Goal: Task Accomplishment & Management: Use online tool/utility

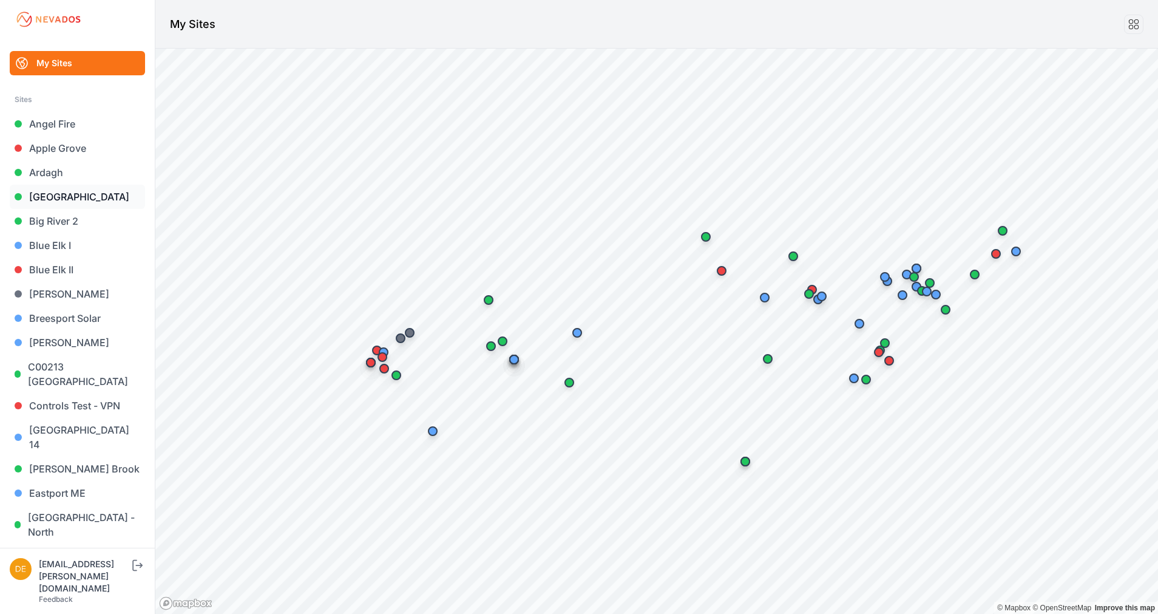
click at [51, 193] on link "[GEOGRAPHIC_DATA]" at bounding box center [77, 197] width 135 height 24
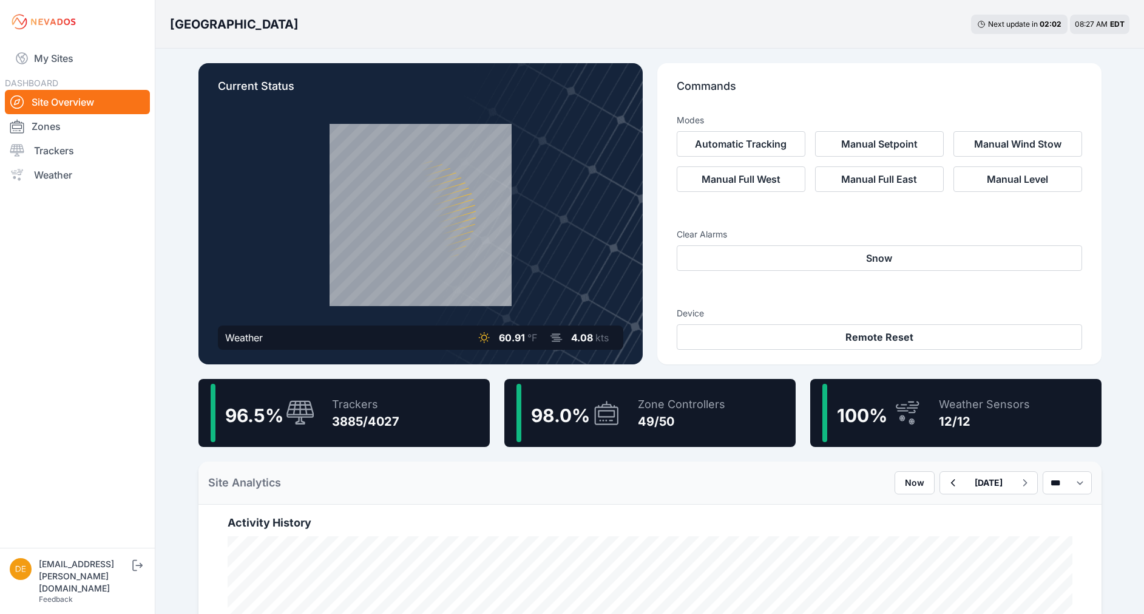
click at [375, 392] on div "Trackers 3885/4027" at bounding box center [360, 413] width 80 height 58
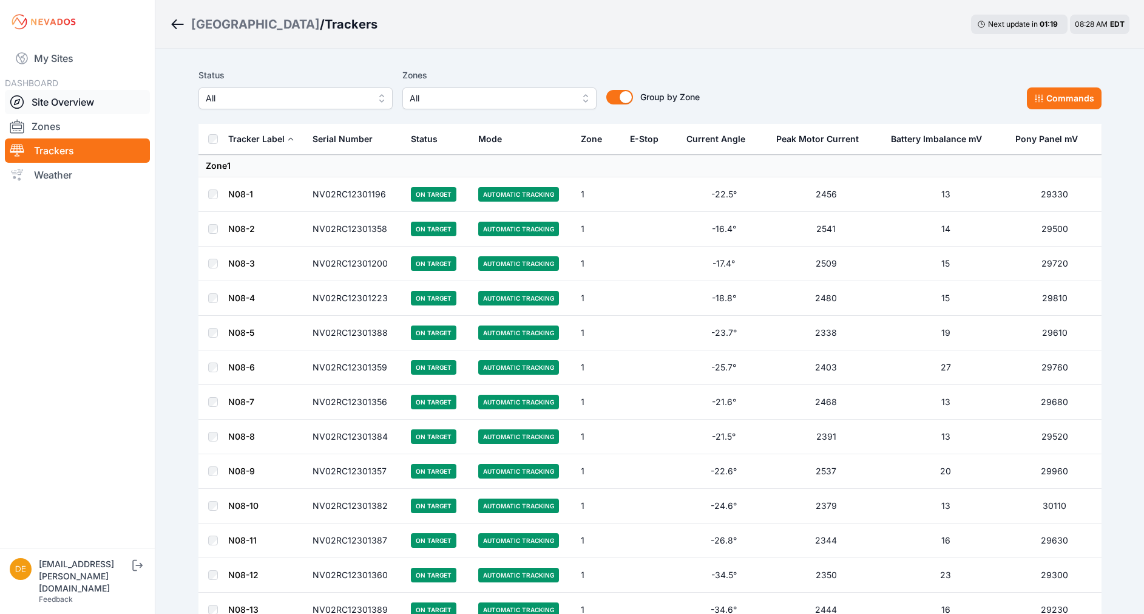
click at [69, 100] on link "Site Overview" at bounding box center [77, 102] width 145 height 24
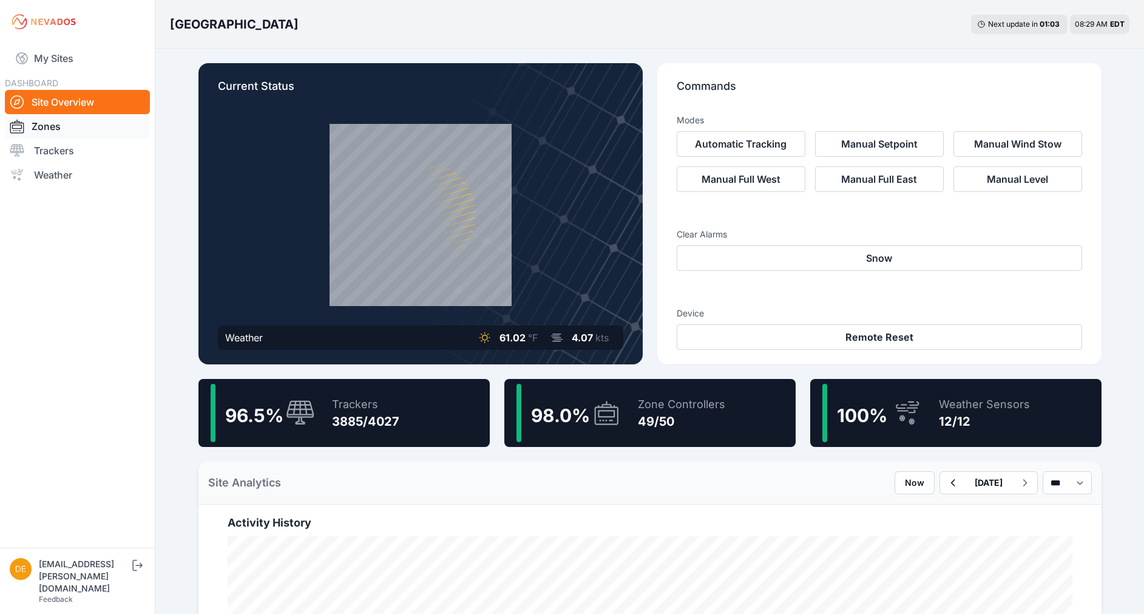
click at [53, 119] on link "Zones" at bounding box center [77, 126] width 145 height 24
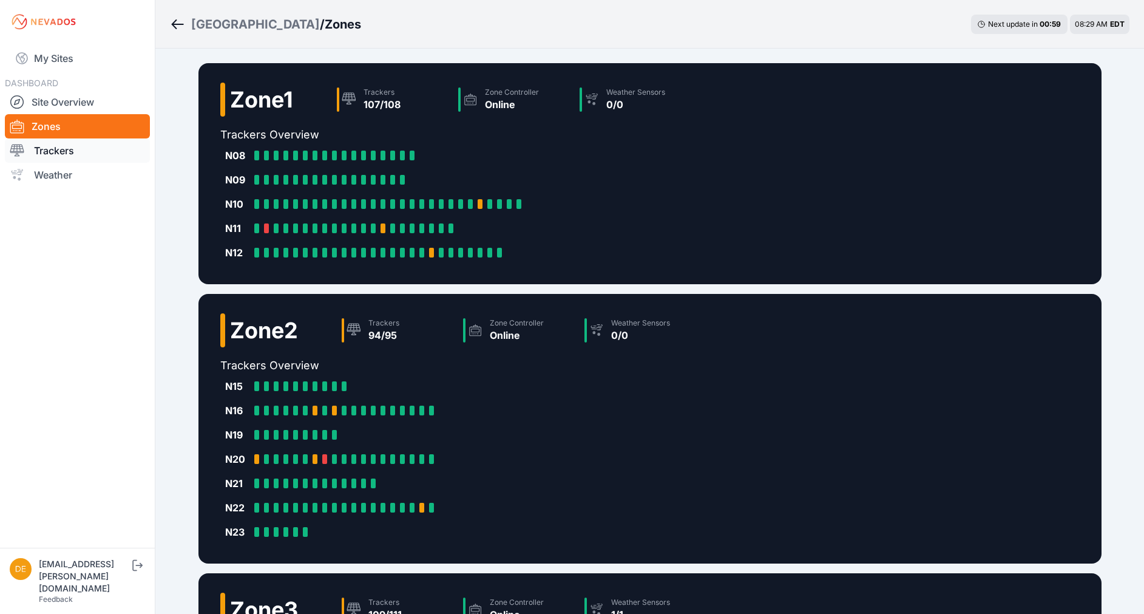
click at [73, 152] on link "Trackers" at bounding box center [77, 150] width 145 height 24
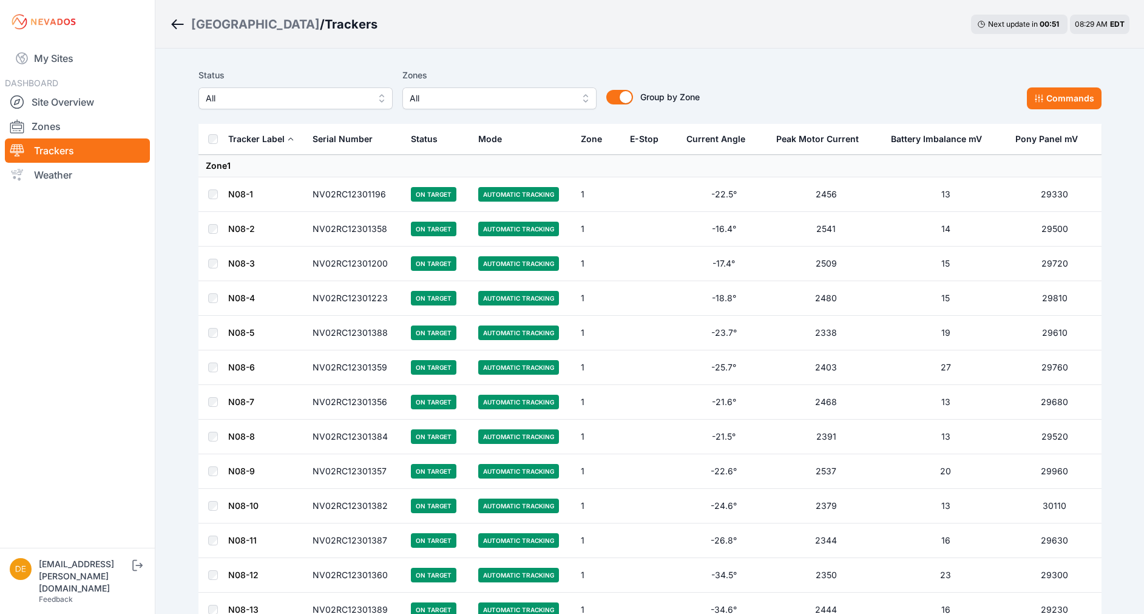
click at [288, 100] on span "All" at bounding box center [287, 98] width 163 height 15
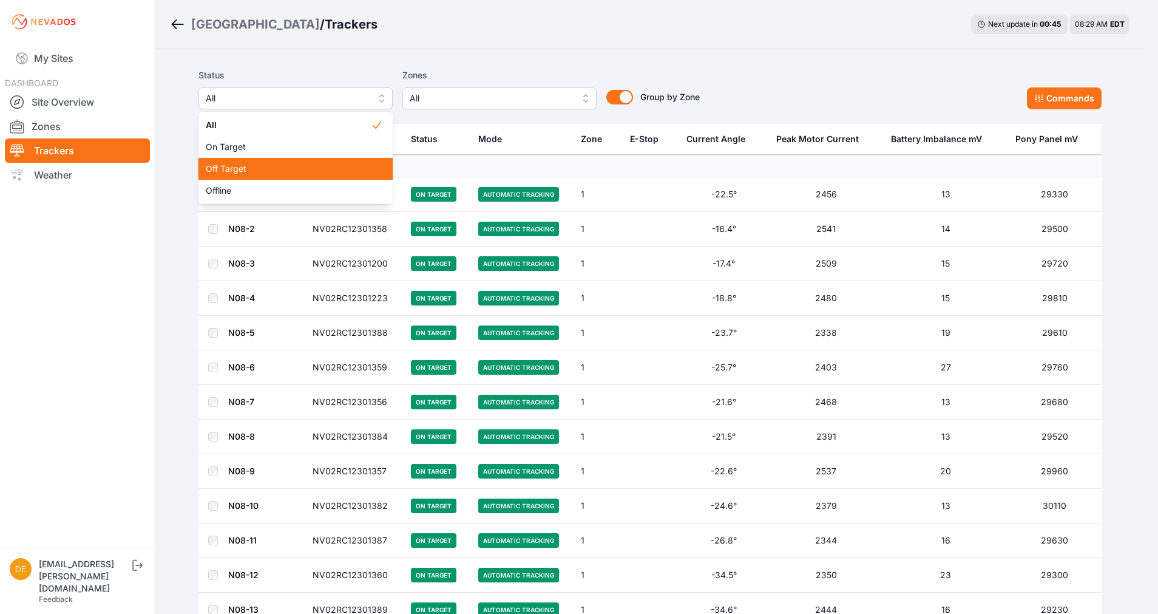
click at [246, 169] on span "Off Target" at bounding box center [288, 169] width 165 height 12
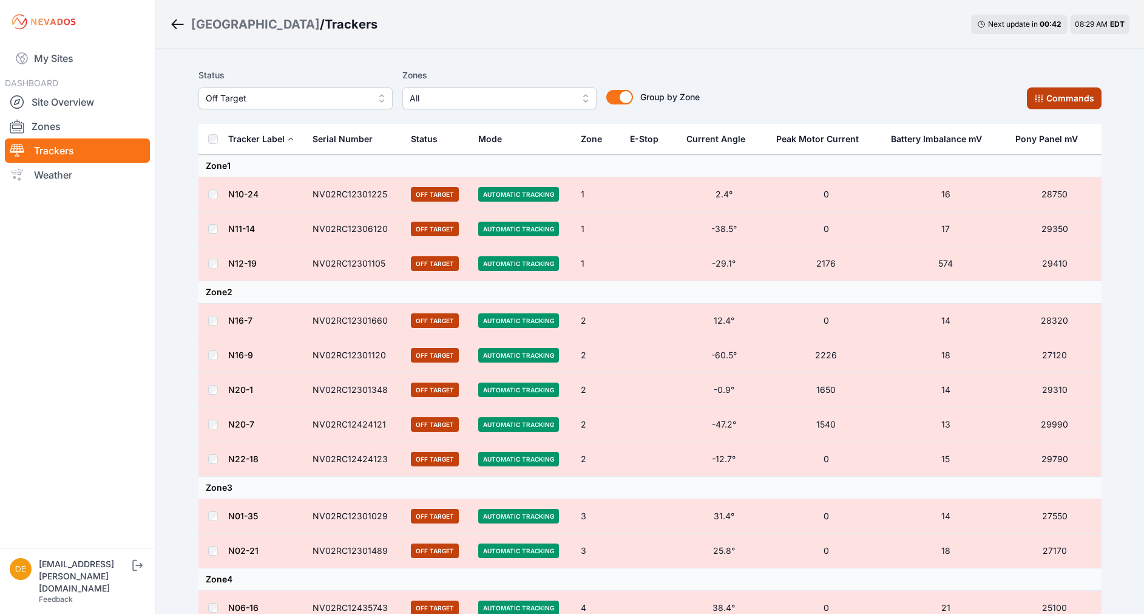
click at [1059, 101] on button "Commands" at bounding box center [1064, 98] width 75 height 22
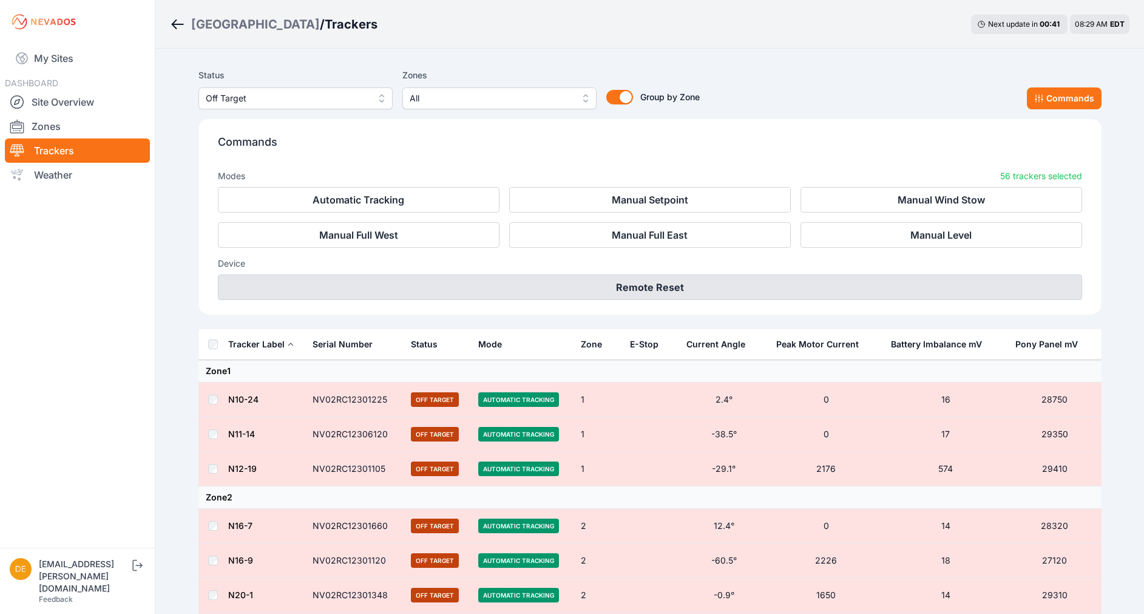
click at [649, 285] on button "Remote Reset" at bounding box center [650, 286] width 865 height 25
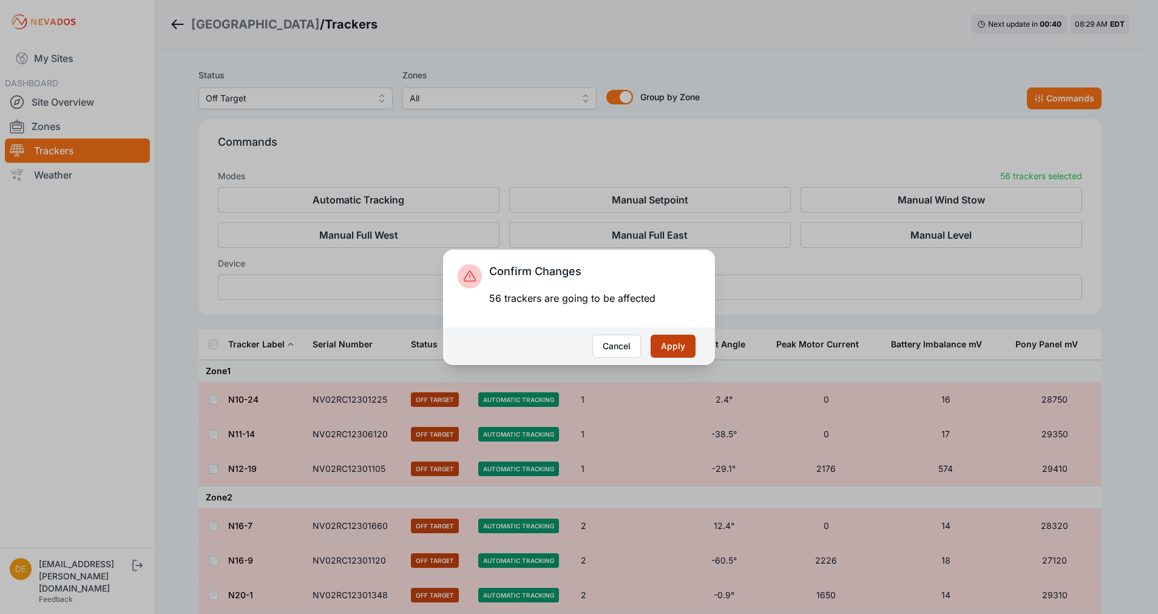
click at [678, 352] on button "Apply" at bounding box center [673, 346] width 45 height 23
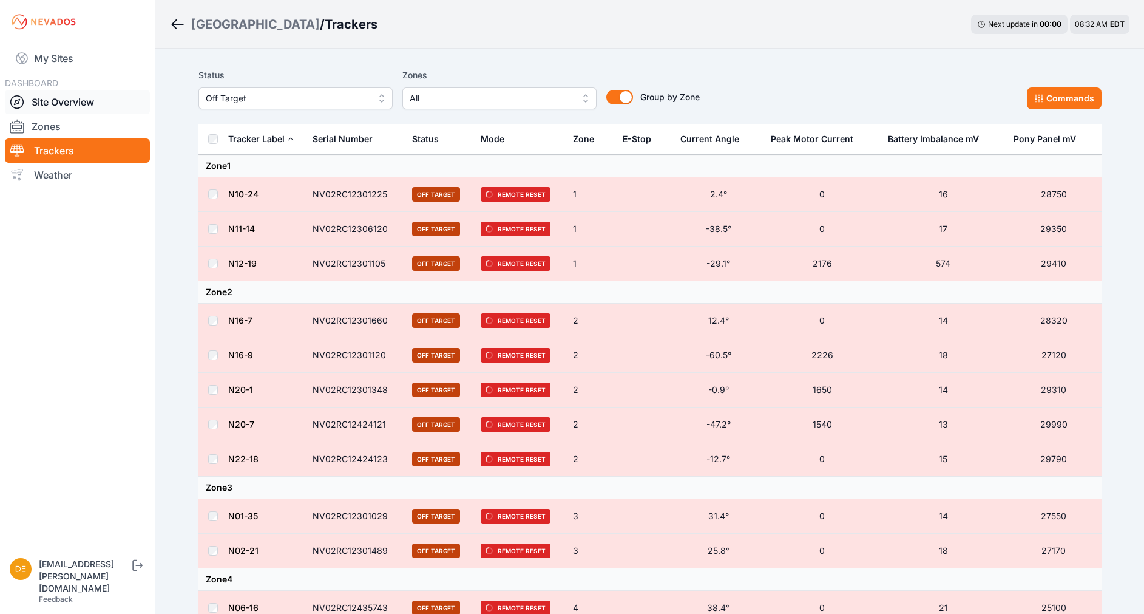
click at [58, 99] on link "Site Overview" at bounding box center [77, 102] width 145 height 24
